Goal: Information Seeking & Learning: Learn about a topic

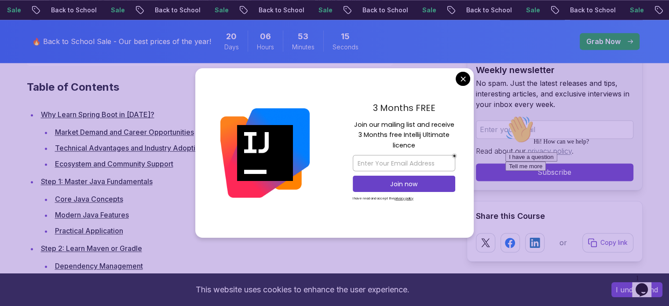
scroll to position [1218, 0]
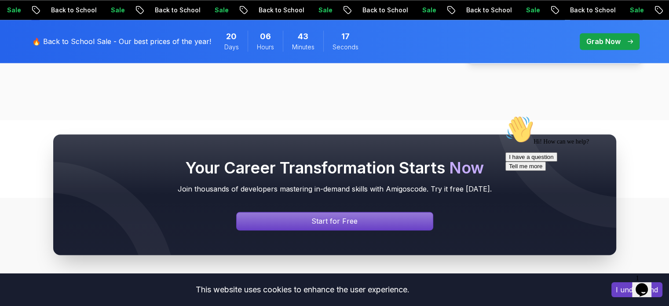
scroll to position [11415, 0]
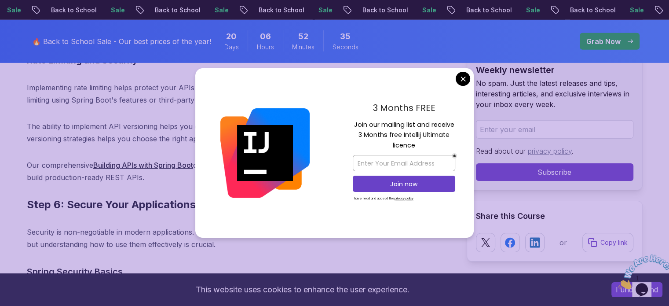
scroll to position [6127, 0]
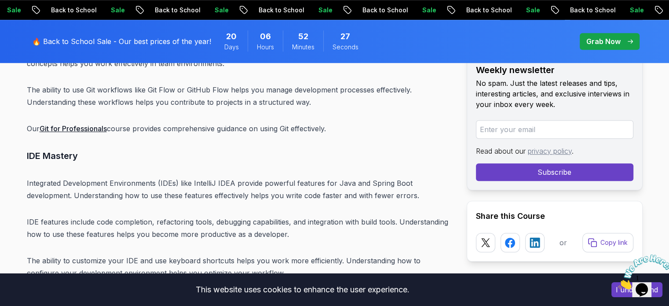
scroll to position [10680, 0]
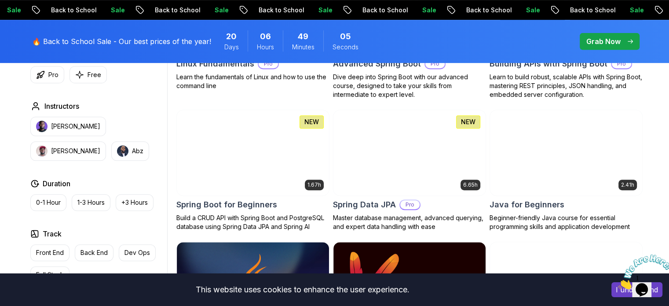
scroll to position [371, 0]
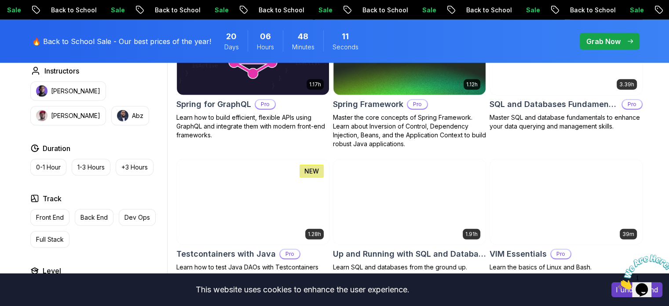
scroll to position [2311, 0]
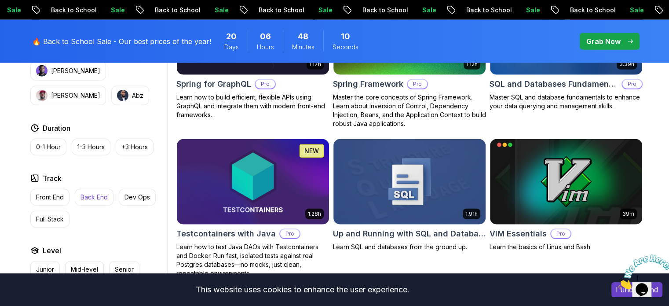
click at [93, 193] on p "Back End" at bounding box center [94, 197] width 27 height 9
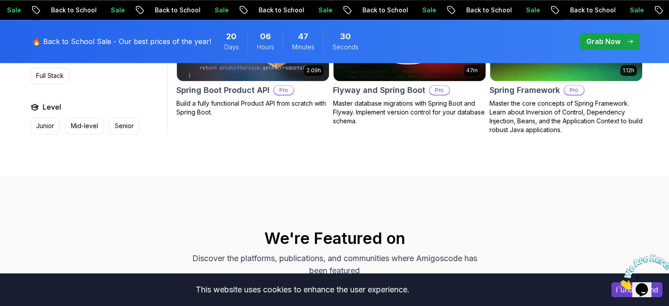
scroll to position [1188, 0]
